Goal: Task Accomplishment & Management: Complete application form

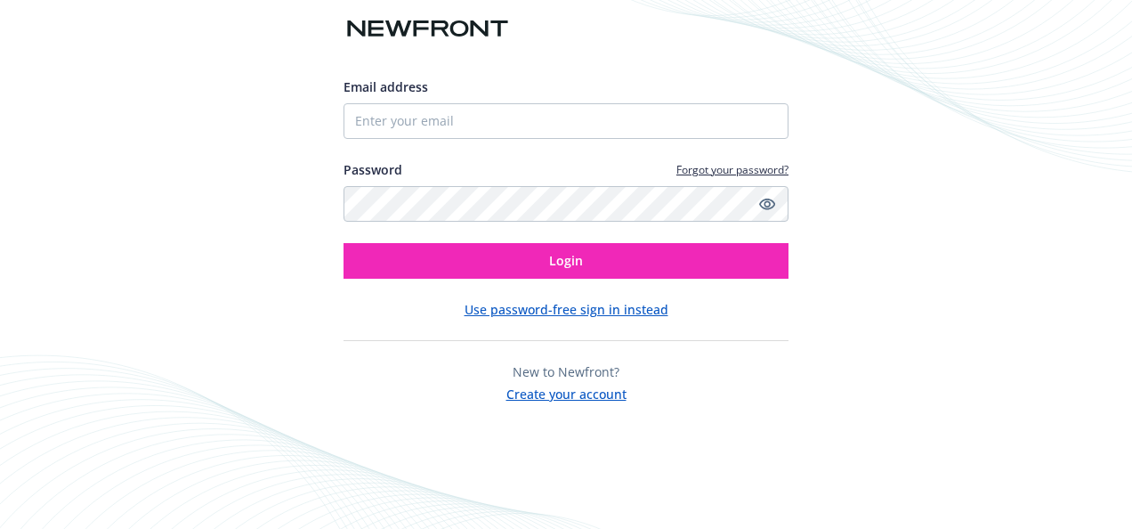
click at [556, 390] on button "Create your account" at bounding box center [566, 392] width 120 height 22
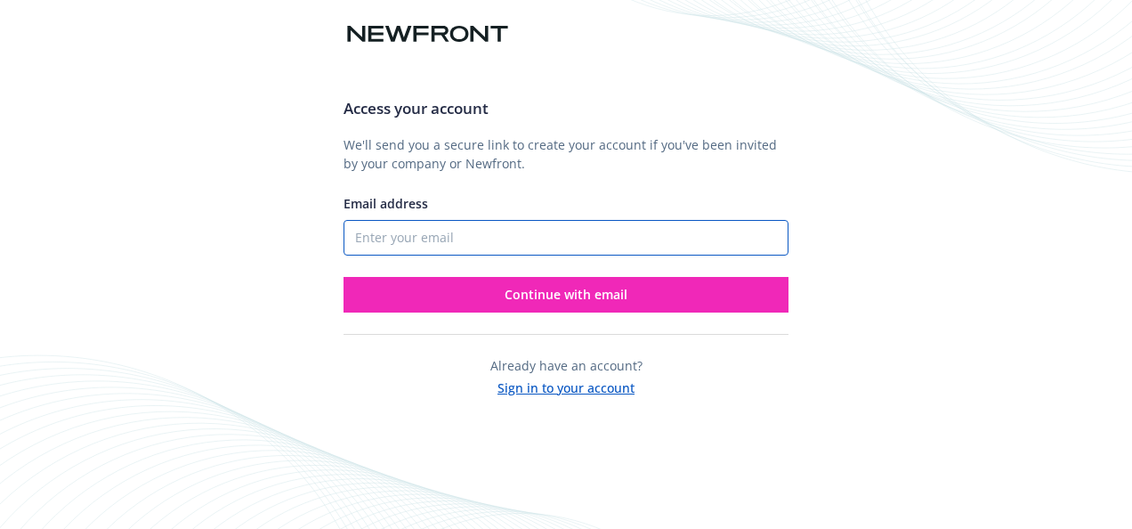
click at [541, 239] on input "Email address" at bounding box center [566, 238] width 445 height 36
drag, startPoint x: 535, startPoint y: 233, endPoint x: 521, endPoint y: 237, distance: 14.7
click at [521, 237] on input "vardin@taranawireless.com" at bounding box center [566, 238] width 445 height 36
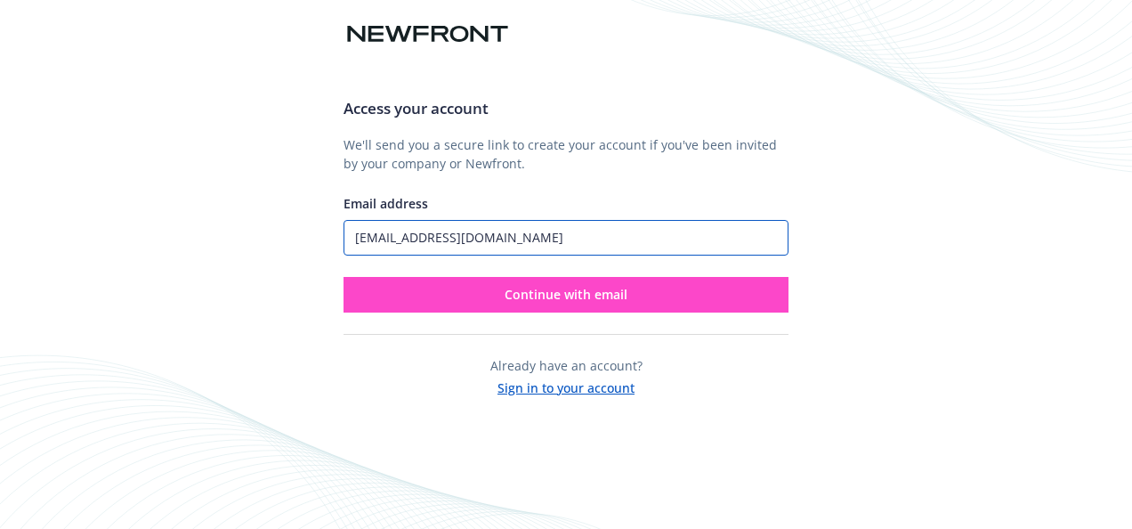
type input "vardin@taranawireless.com"
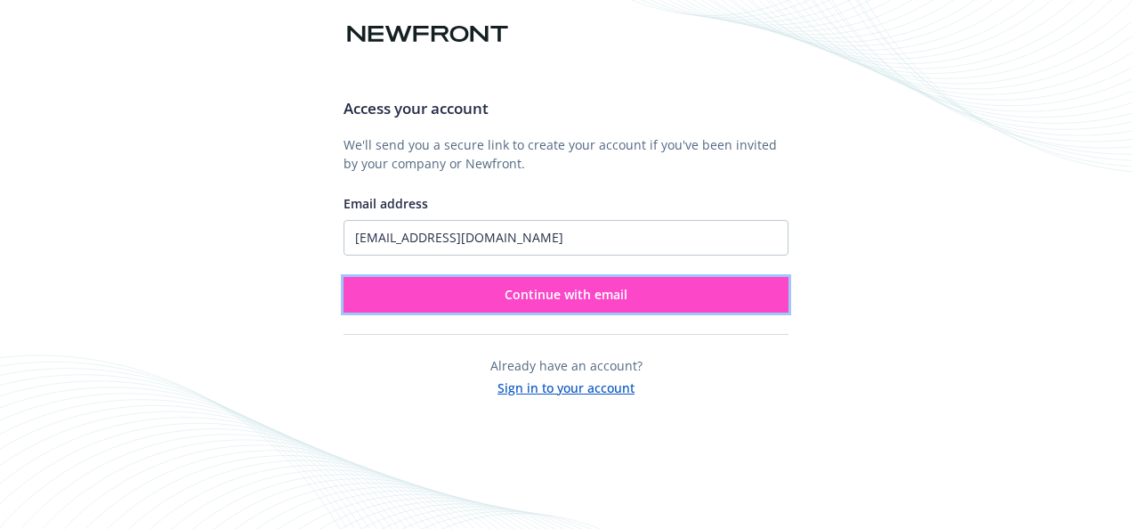
drag, startPoint x: 556, startPoint y: 295, endPoint x: 523, endPoint y: 292, distance: 33.0
click at [523, 292] on span "Continue with email" at bounding box center [566, 294] width 123 height 17
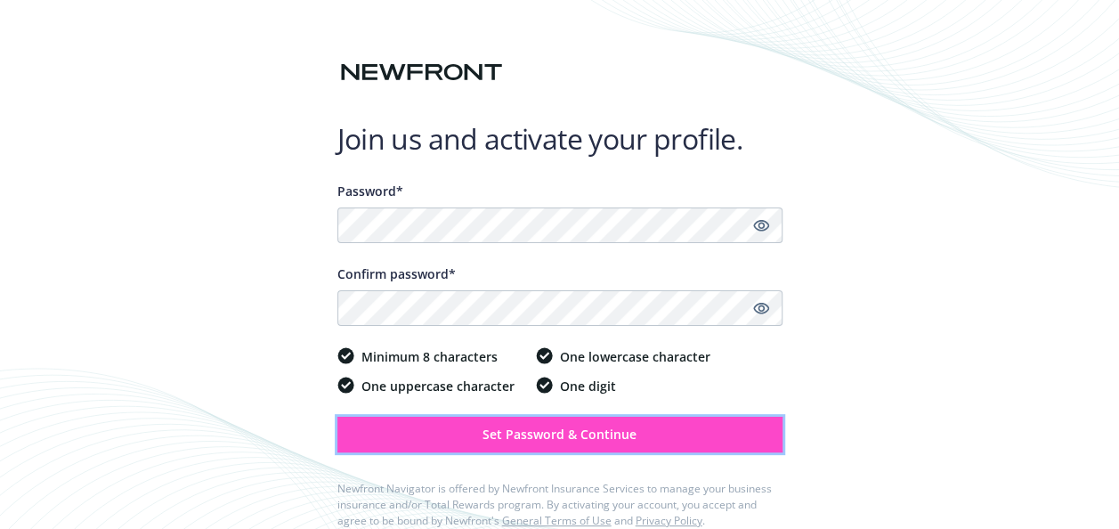
click at [591, 429] on span "Set Password & Continue" at bounding box center [559, 433] width 154 height 17
